Goal: Check status: Check status

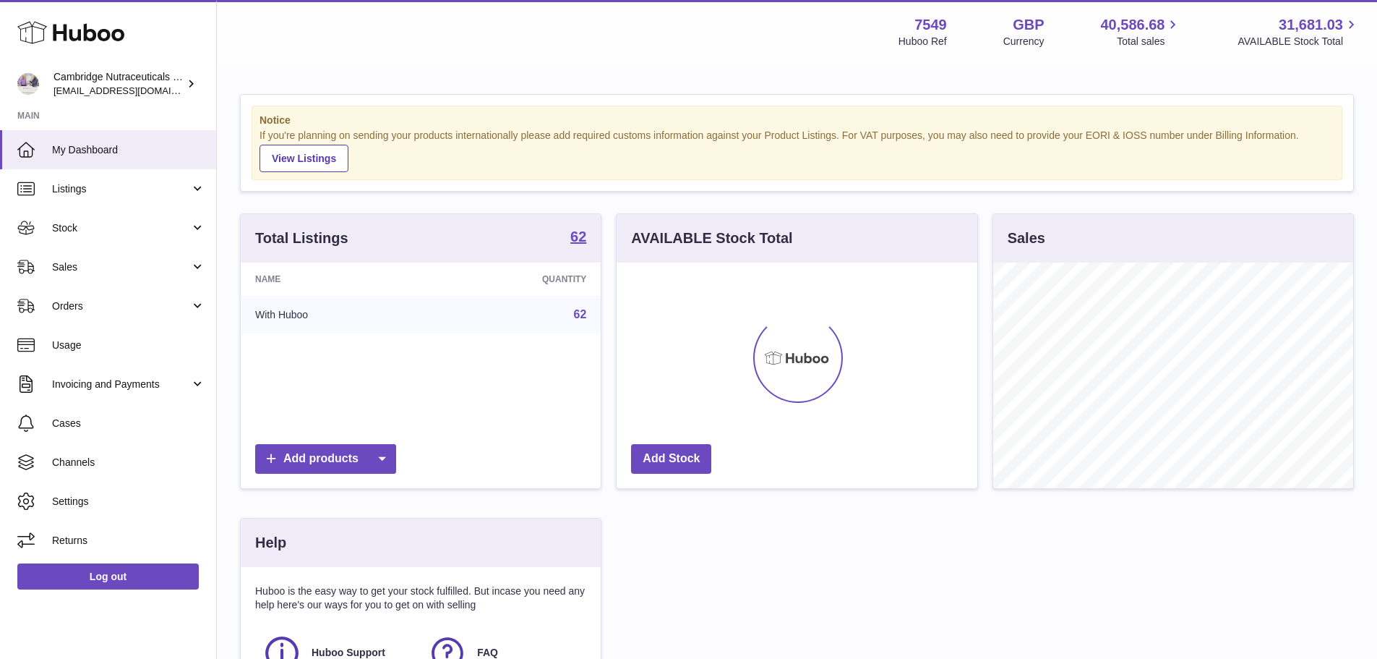
scroll to position [226, 361]
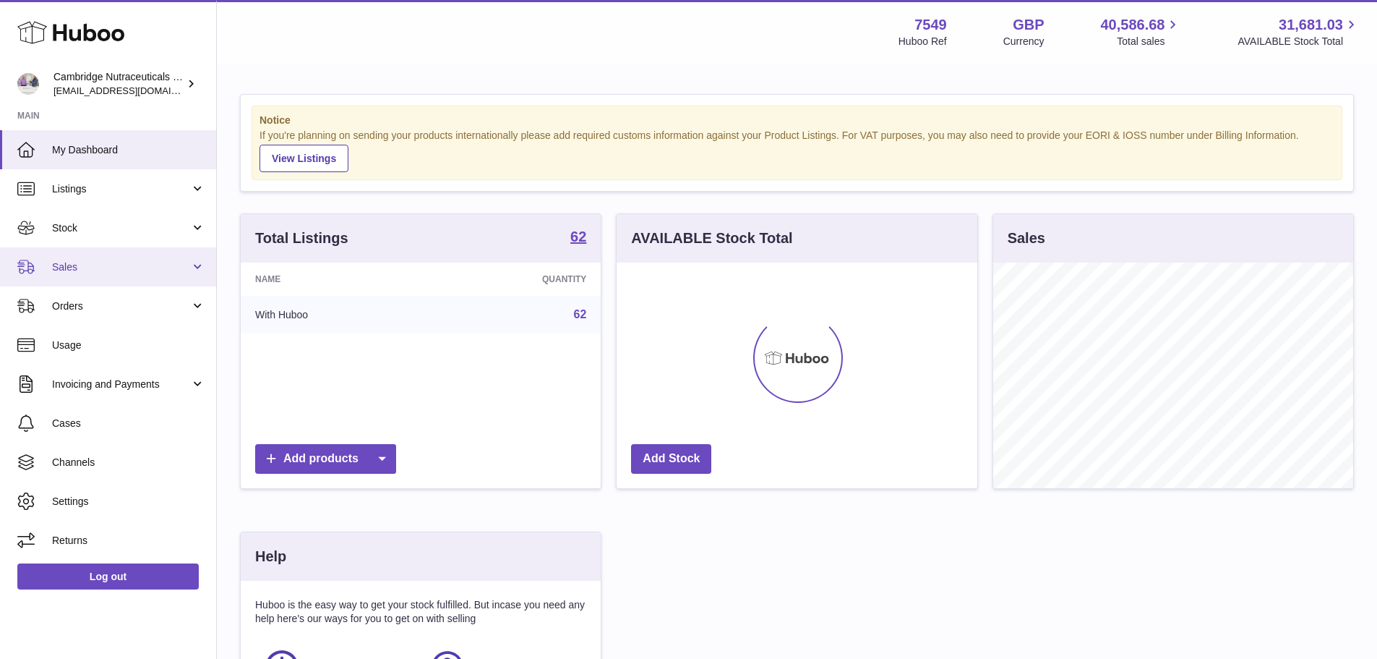
click at [77, 271] on span "Sales" at bounding box center [121, 267] width 138 height 14
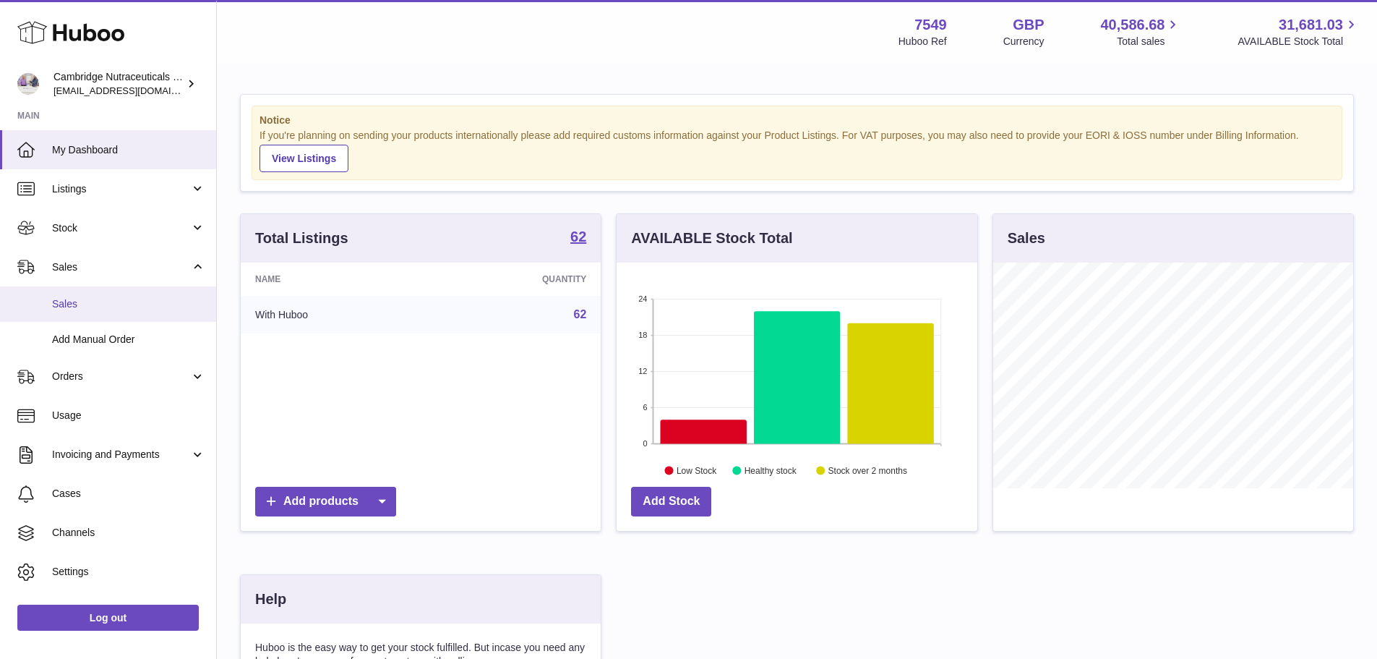
click at [129, 290] on link "Sales" at bounding box center [108, 303] width 216 height 35
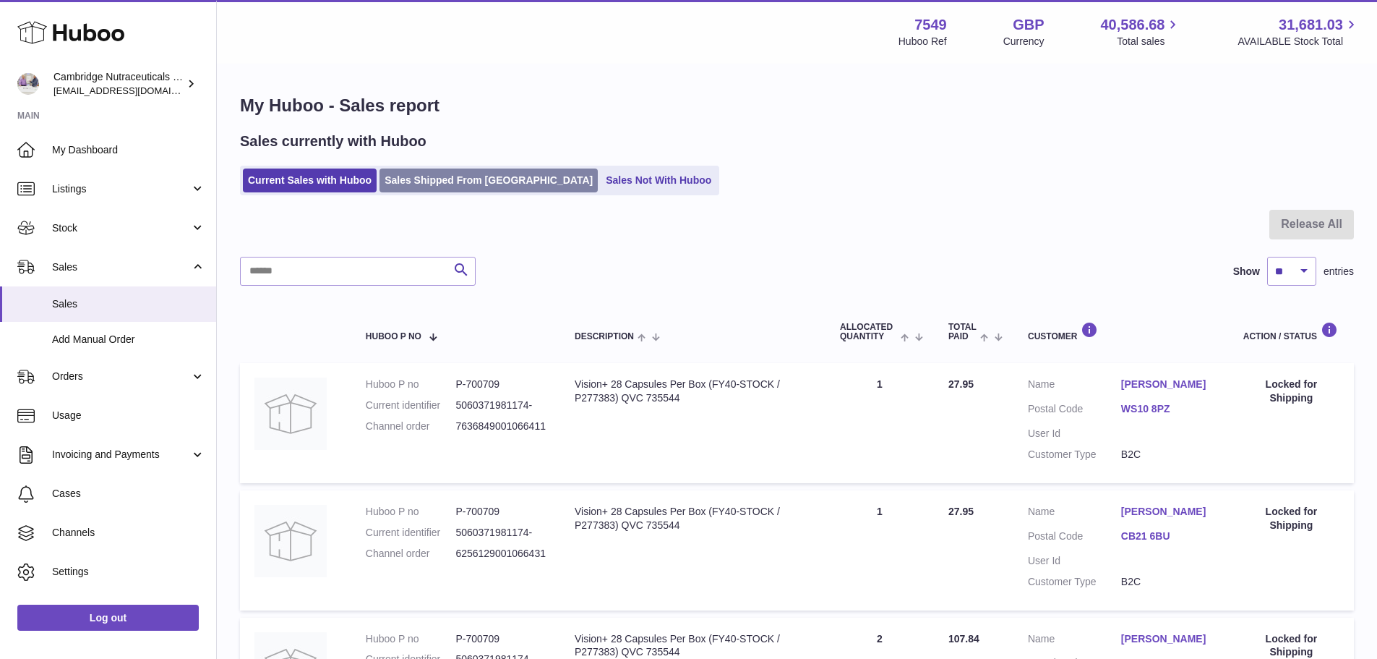
click at [448, 171] on link "Sales Shipped From [GEOGRAPHIC_DATA]" at bounding box center [489, 180] width 218 height 24
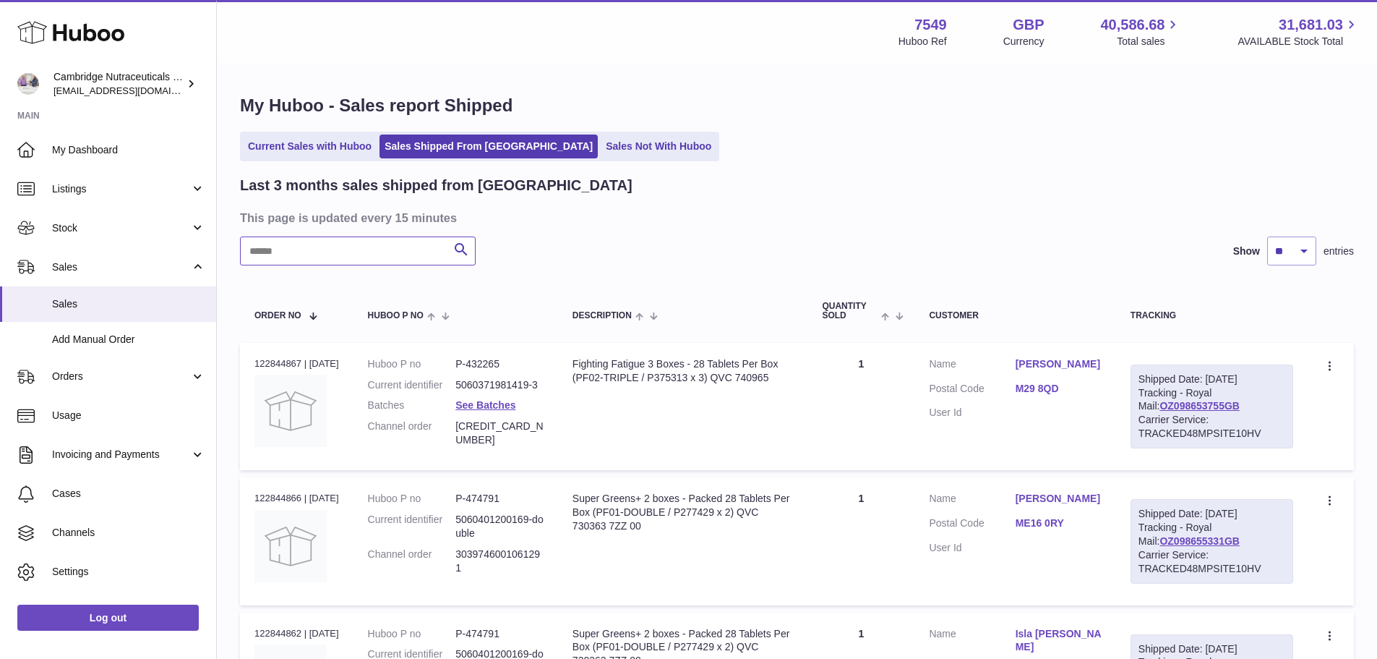
click at [386, 241] on input "text" at bounding box center [358, 250] width 236 height 29
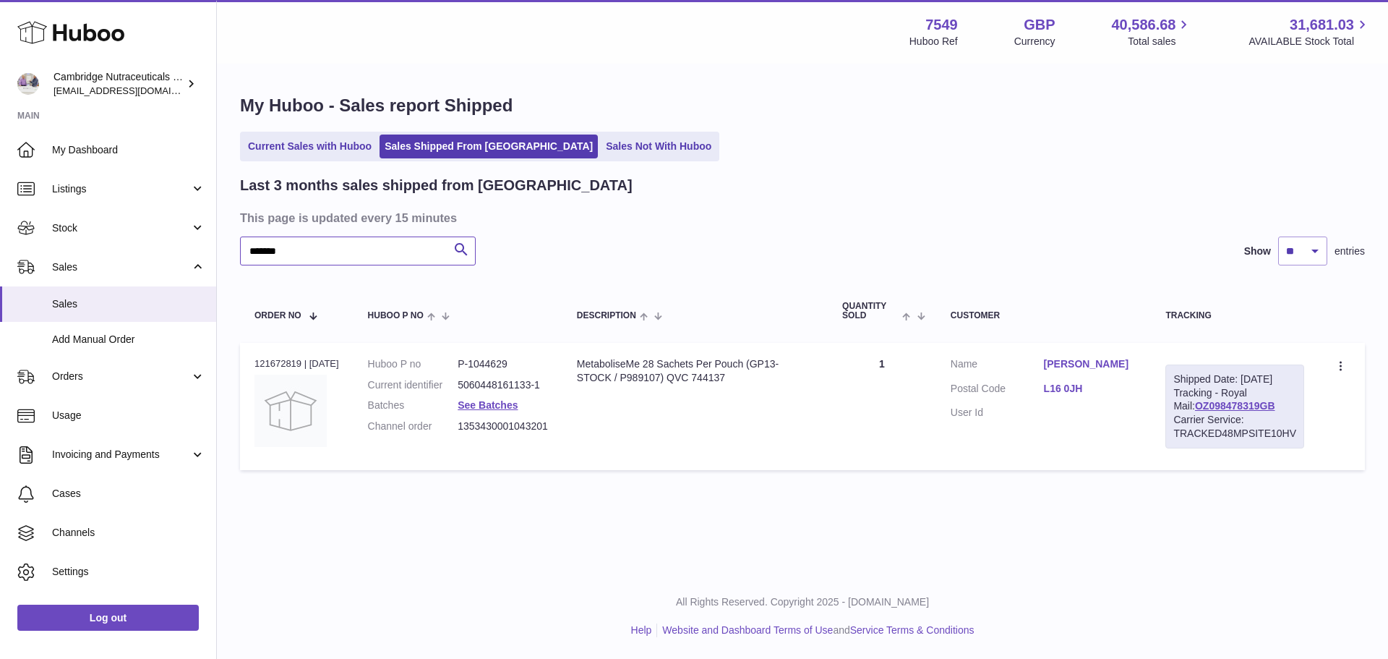
type input "*******"
click at [1087, 367] on link "B OWENS" at bounding box center [1090, 364] width 93 height 14
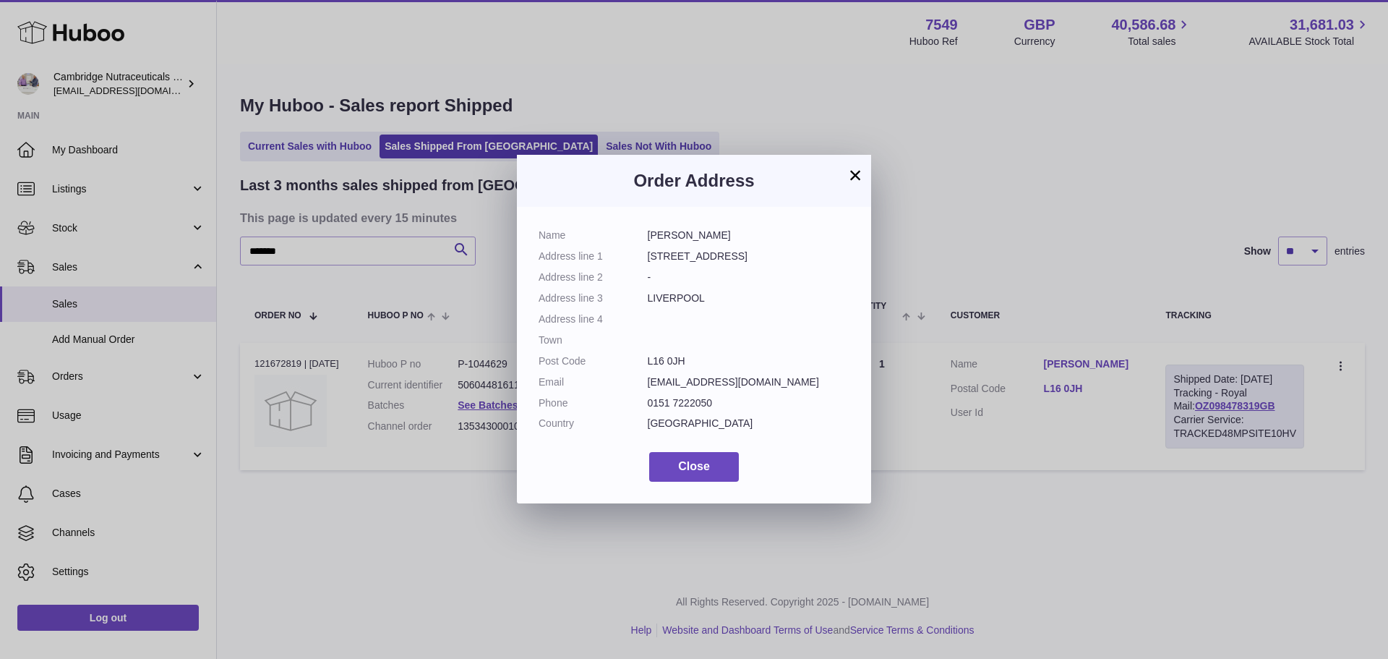
click at [855, 169] on button "×" at bounding box center [855, 174] width 17 height 17
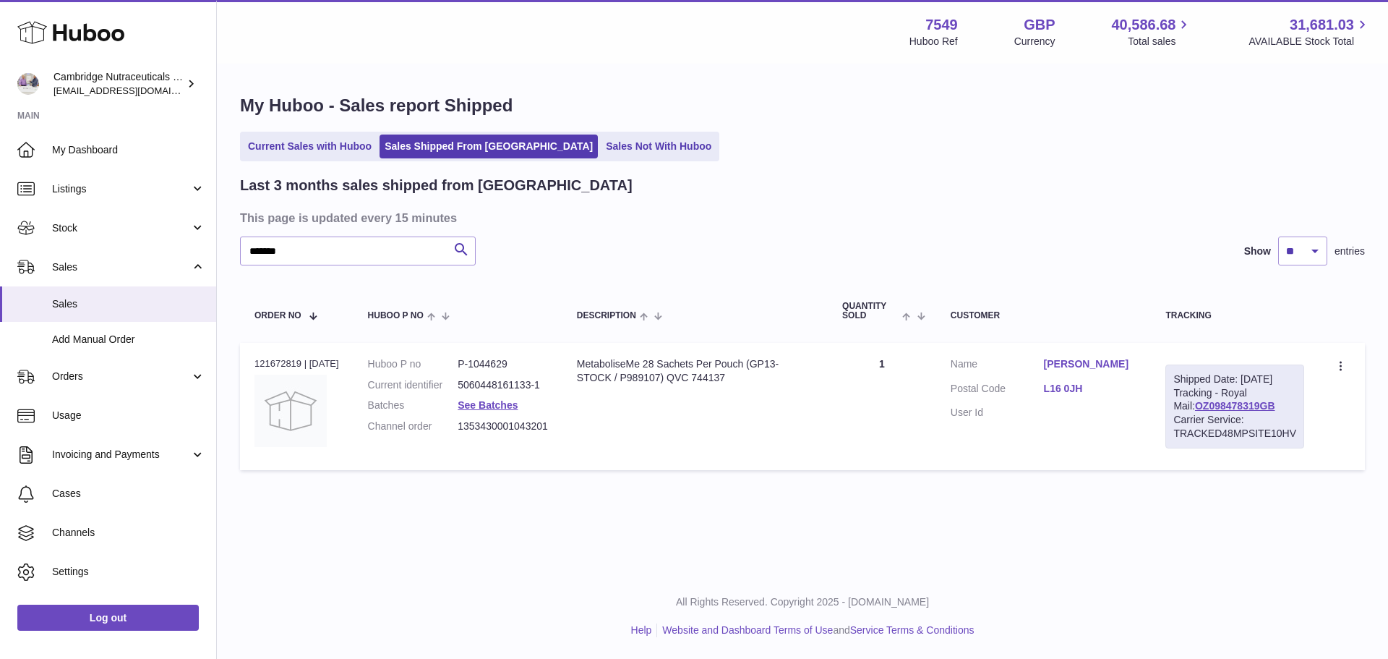
click at [281, 360] on div "Order no 121672819 | 25th Jul" at bounding box center [296, 363] width 85 height 13
copy div "121672819"
